Goal: Task Accomplishment & Management: Manage account settings

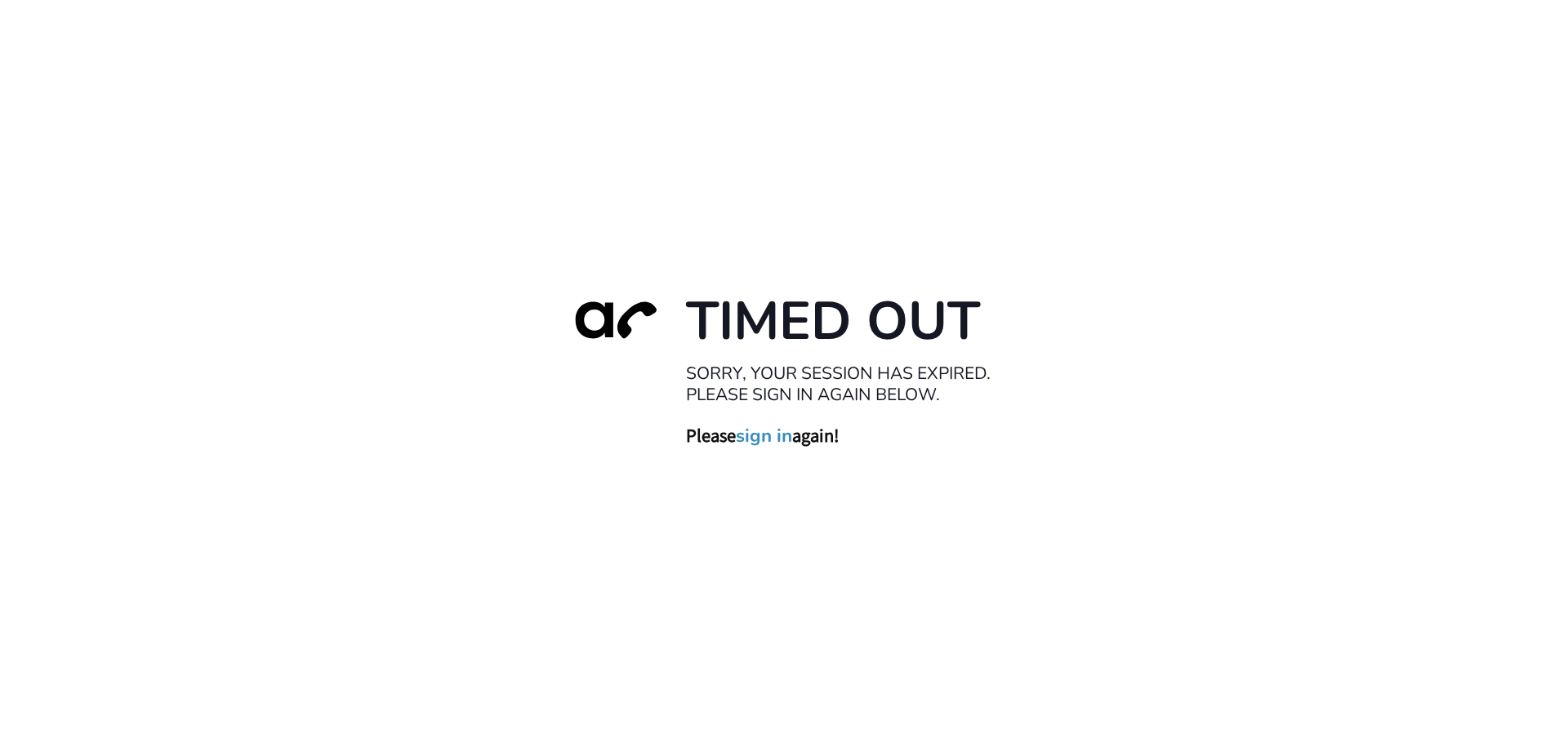
click at [761, 441] on link "sign in" at bounding box center [764, 435] width 56 height 23
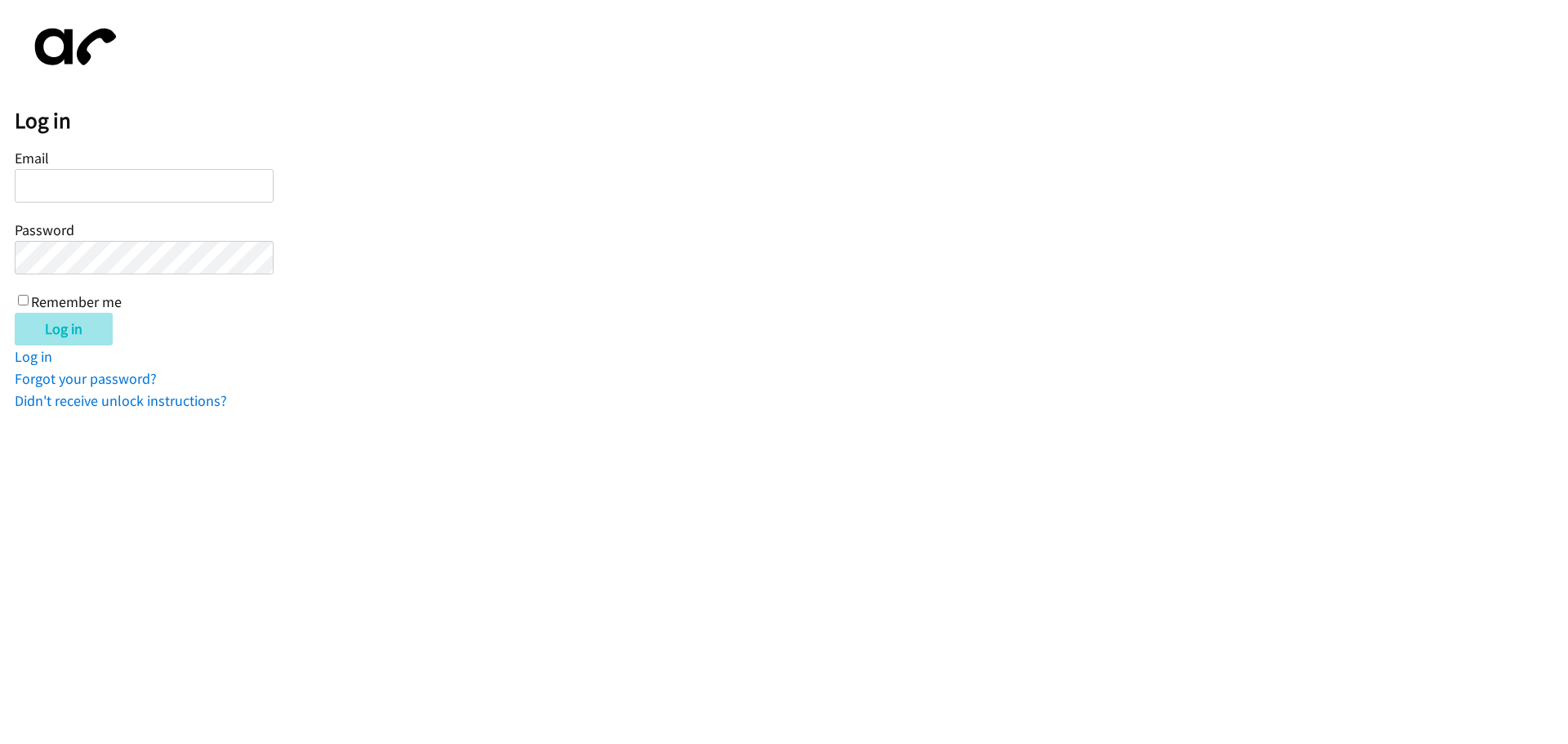
type input "[PERSON_NAME][EMAIL_ADDRESS][DOMAIN_NAME]"
click at [54, 328] on input "Log in" at bounding box center [64, 328] width 98 height 33
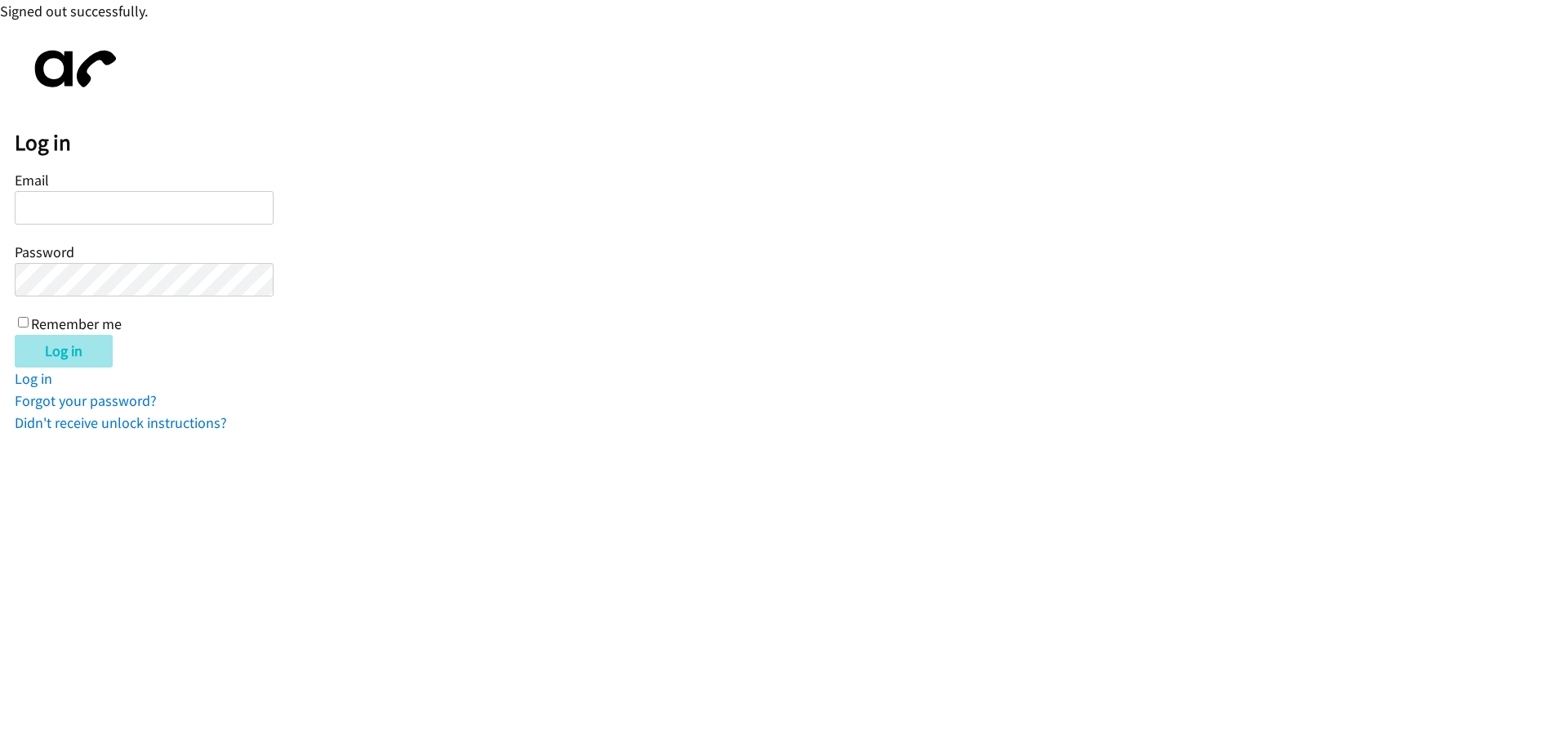
type input "jotero@lendingpoint.com"
click at [65, 355] on input "Log in" at bounding box center [64, 351] width 98 height 33
